Goal: Information Seeking & Learning: Learn about a topic

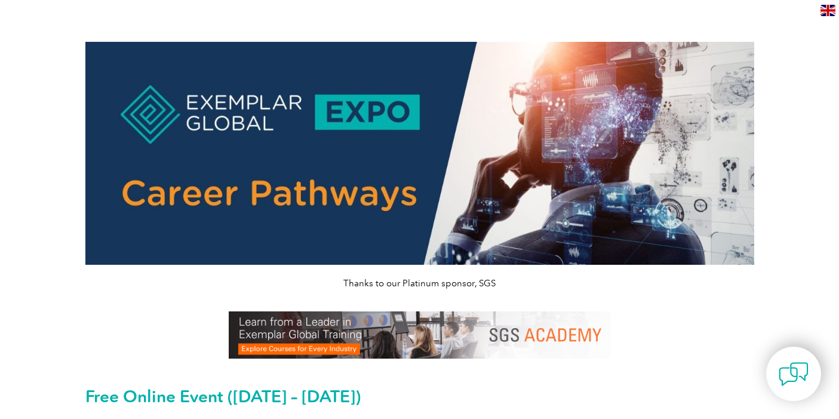
scroll to position [66, 0]
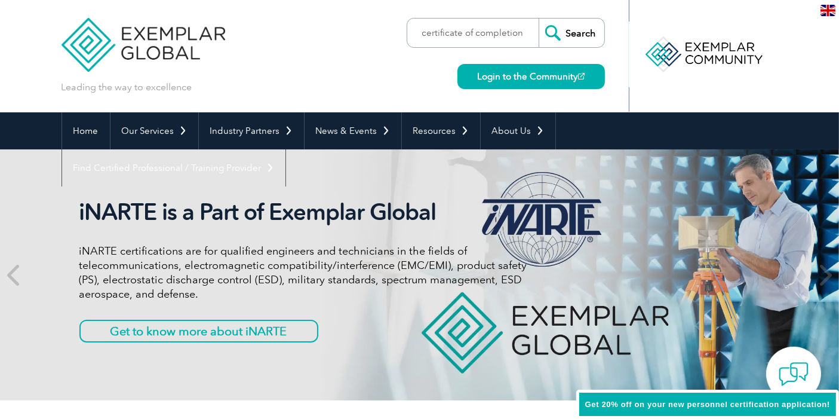
type input "certificate of completion"
click at [539, 19] on input "Search" at bounding box center [572, 33] width 66 height 29
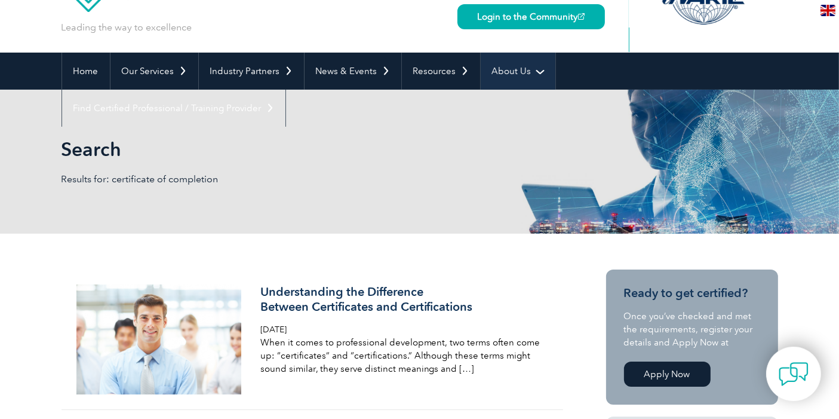
scroll to position [133, 0]
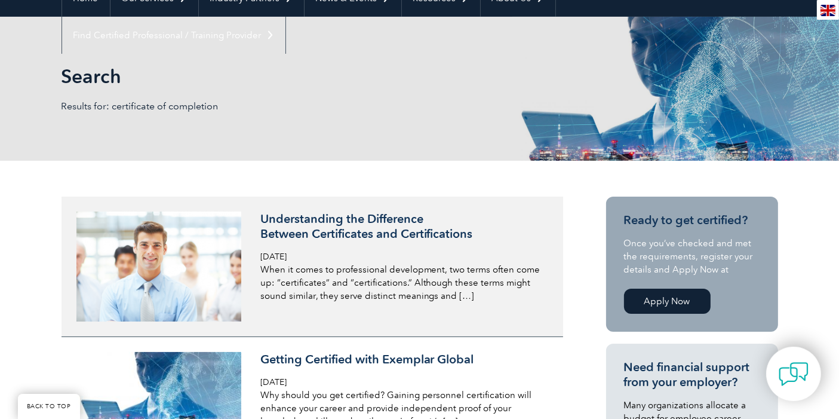
click at [388, 217] on h3 "Understanding the Difference Between Certificates and Certifications" at bounding box center [401, 226] width 283 height 30
